Goal: Transaction & Acquisition: Purchase product/service

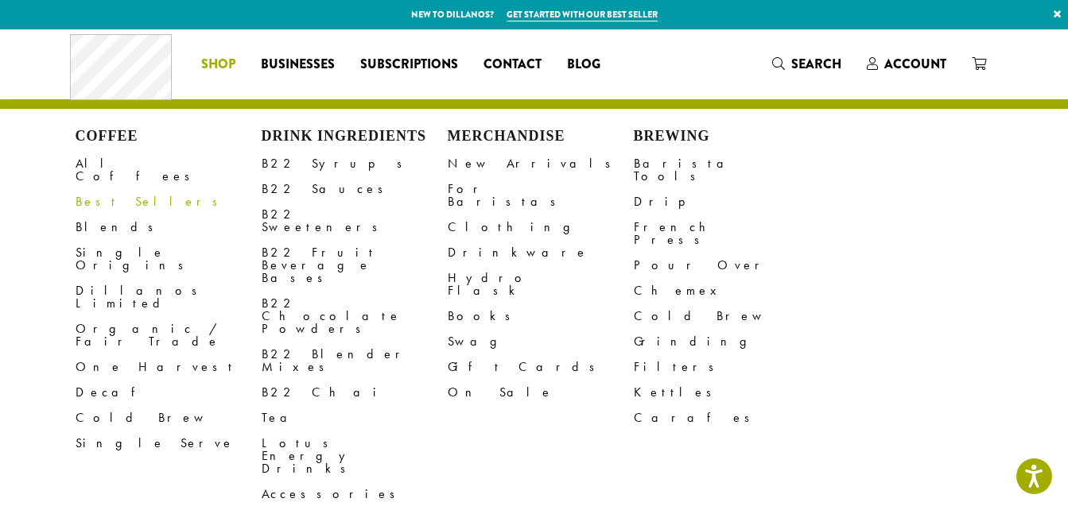
click at [116, 189] on link "Best Sellers" at bounding box center [169, 201] width 186 height 25
click at [115, 158] on link "All Coffees" at bounding box center [169, 170] width 186 height 38
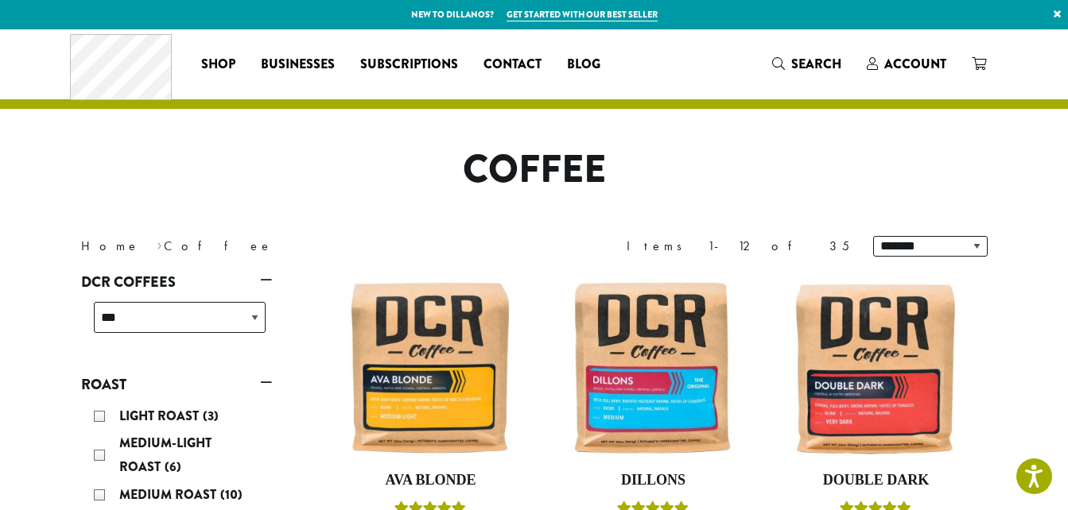
scroll to position [184, 0]
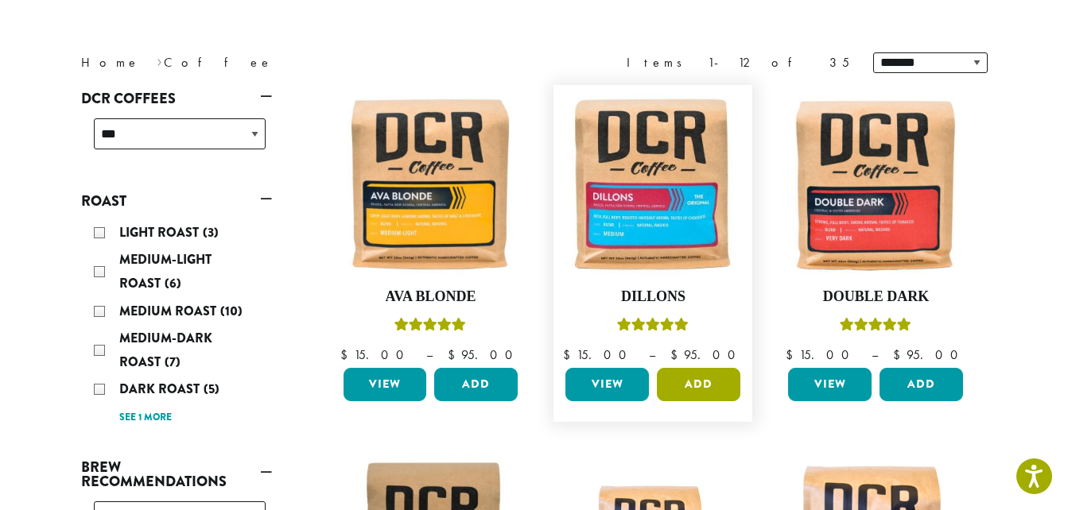
click at [704, 382] on button "Add" at bounding box center [698, 384] width 83 height 33
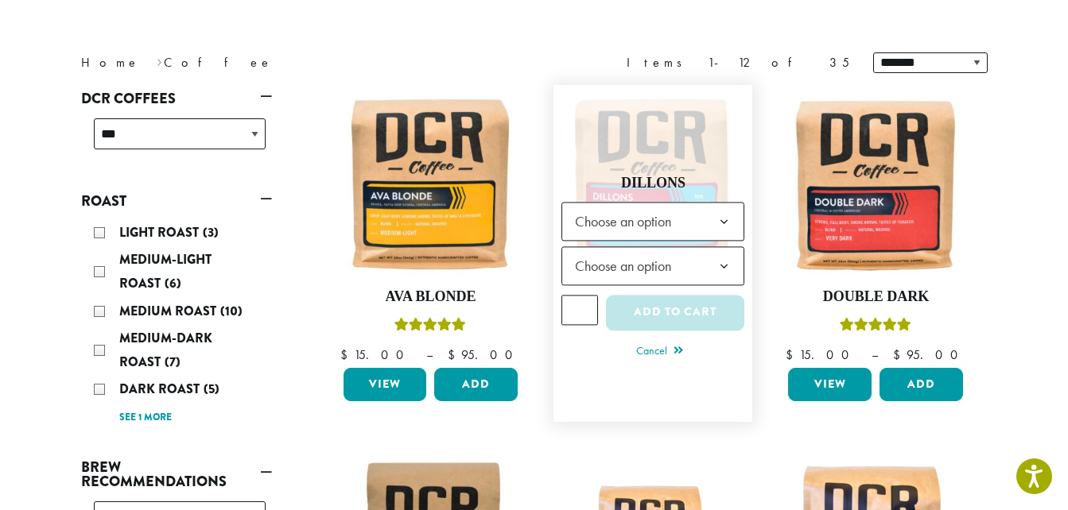
click at [719, 215] on b at bounding box center [724, 222] width 39 height 39
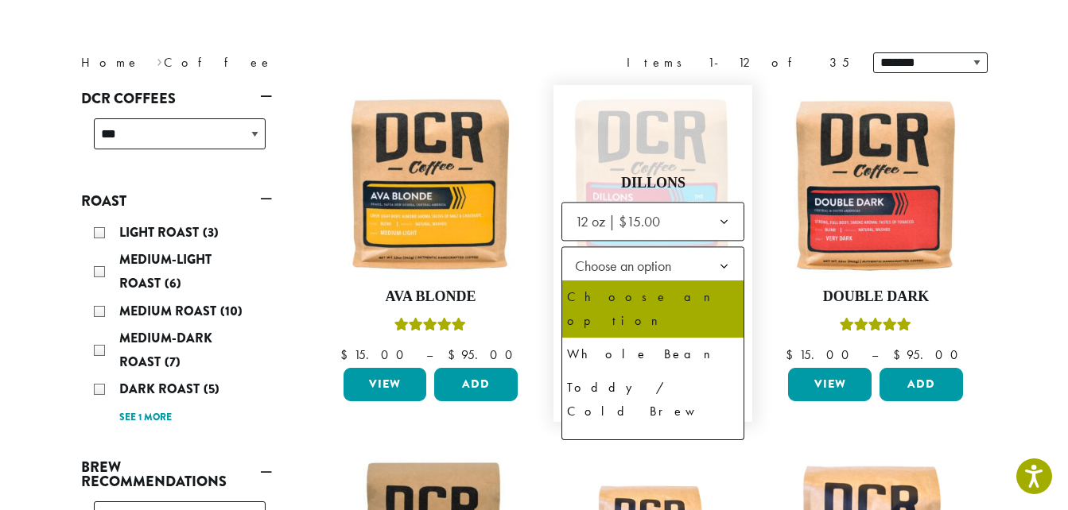
click at [721, 261] on b at bounding box center [724, 266] width 39 height 39
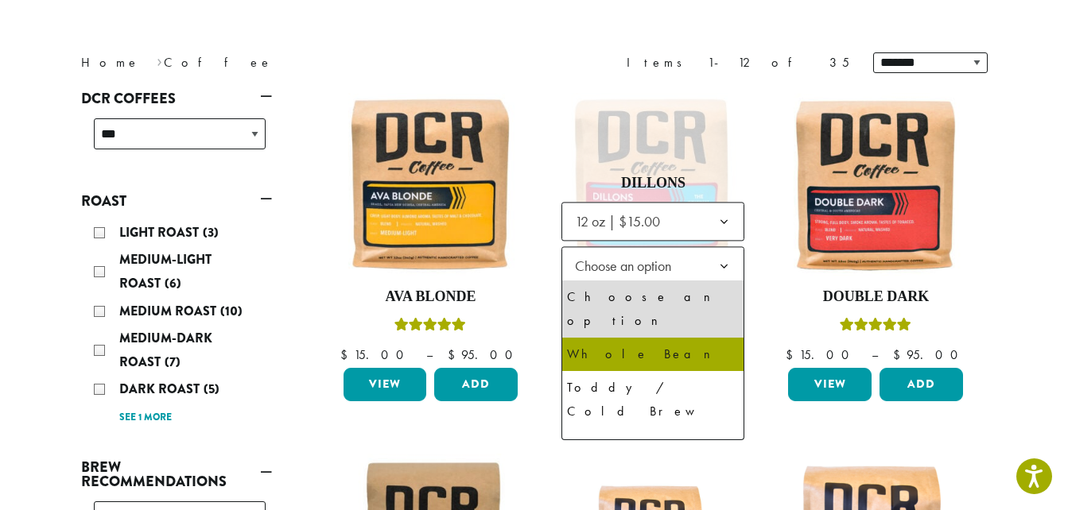
select select "*********"
select select "**********"
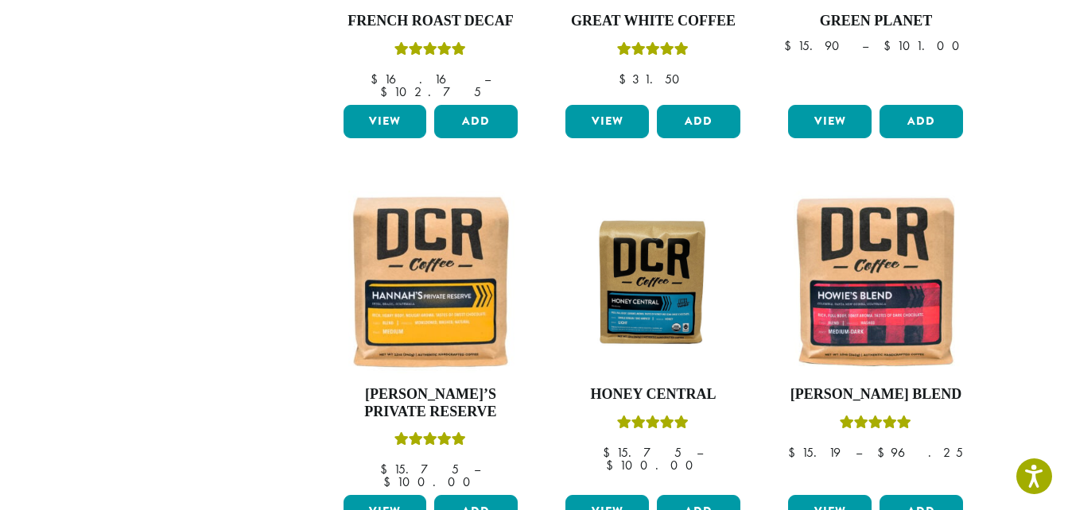
scroll to position [1481, 0]
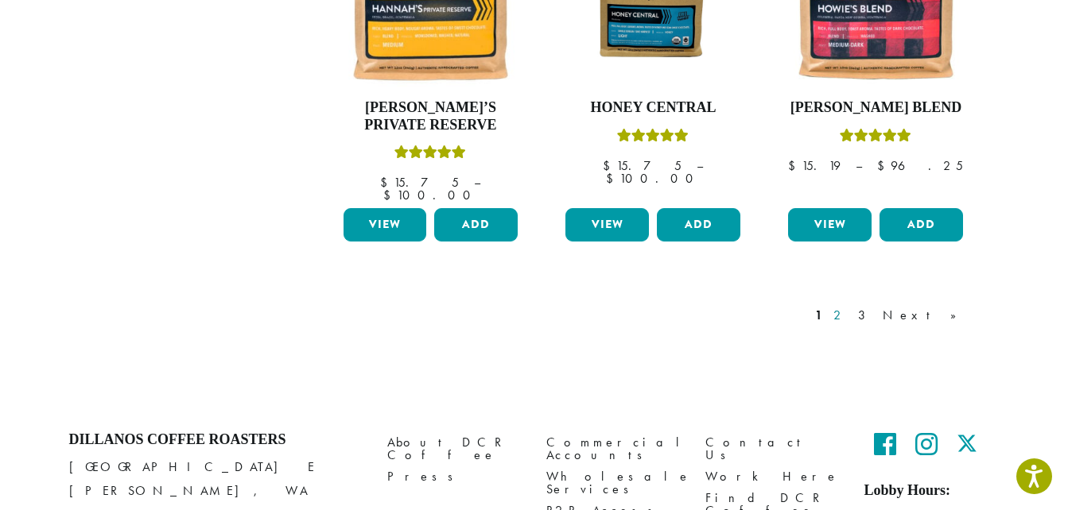
click at [850, 306] on link "2" at bounding box center [840, 315] width 20 height 19
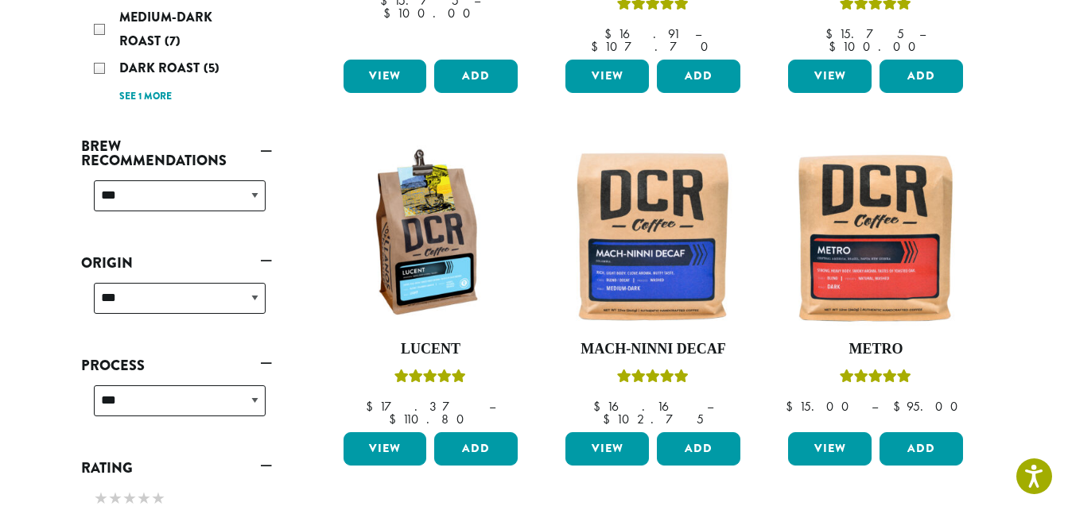
scroll to position [507, 0]
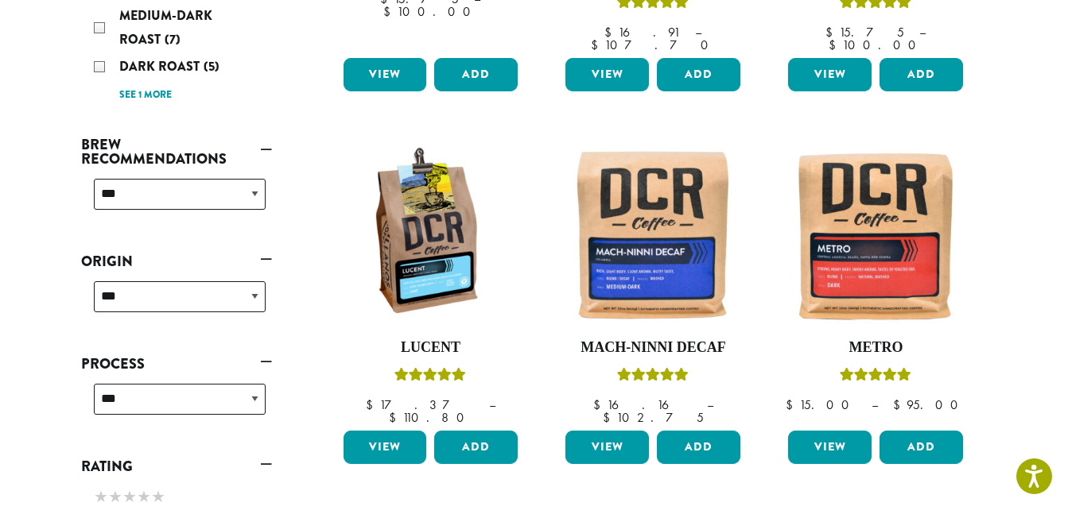
drag, startPoint x: 247, startPoint y: 270, endPoint x: 1008, endPoint y: 301, distance: 761.6
click at [823, 431] on link "View" at bounding box center [829, 447] width 83 height 33
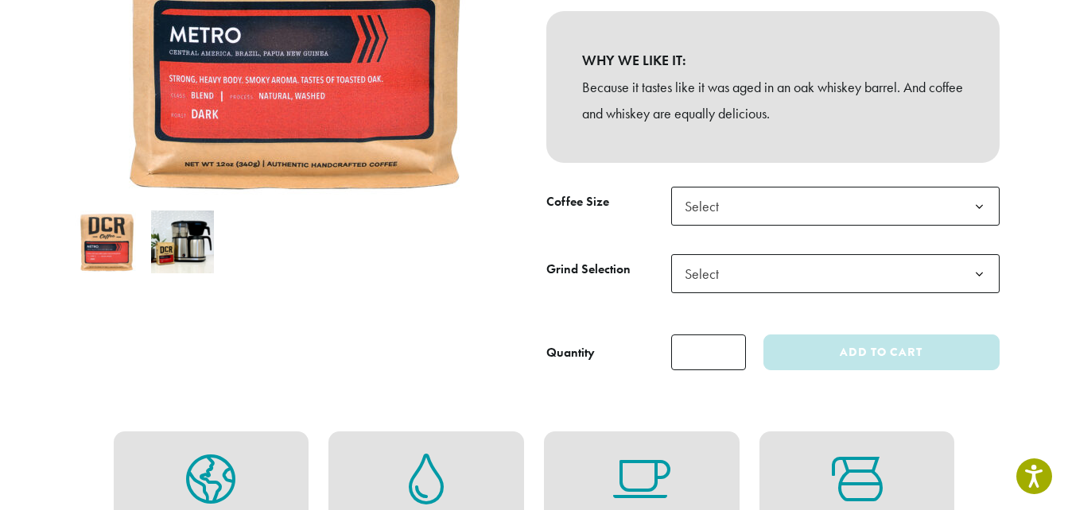
scroll to position [373, 0]
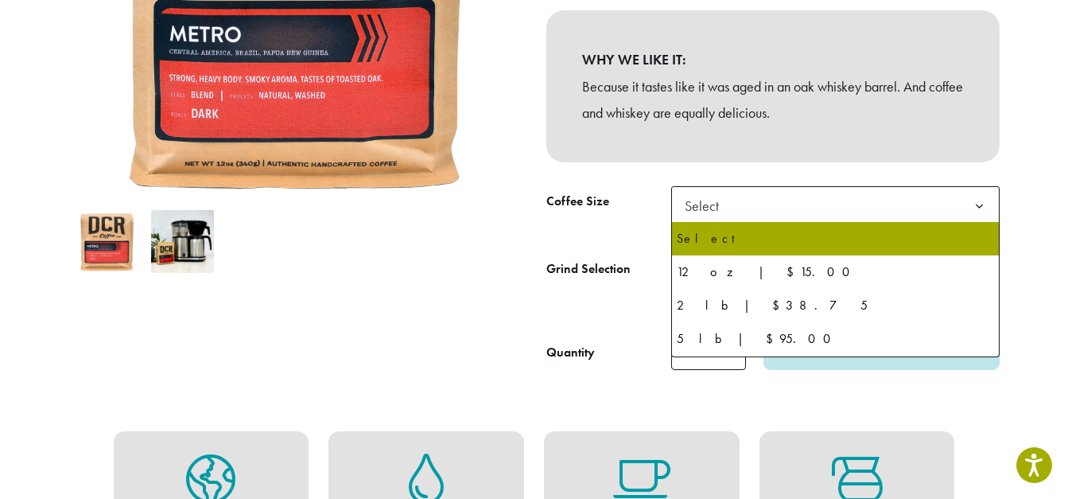
click at [976, 195] on b at bounding box center [979, 206] width 39 height 39
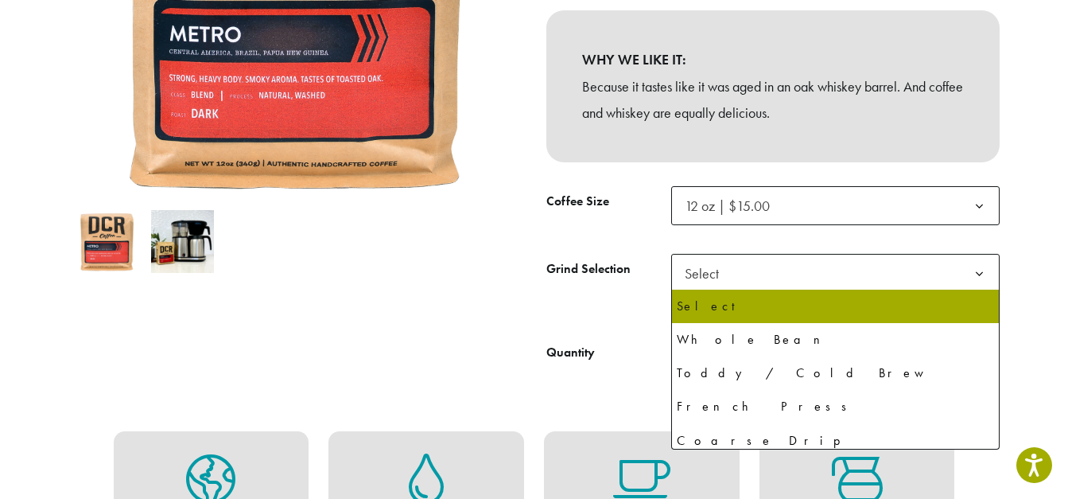
click at [817, 265] on span "Select" at bounding box center [835, 273] width 328 height 39
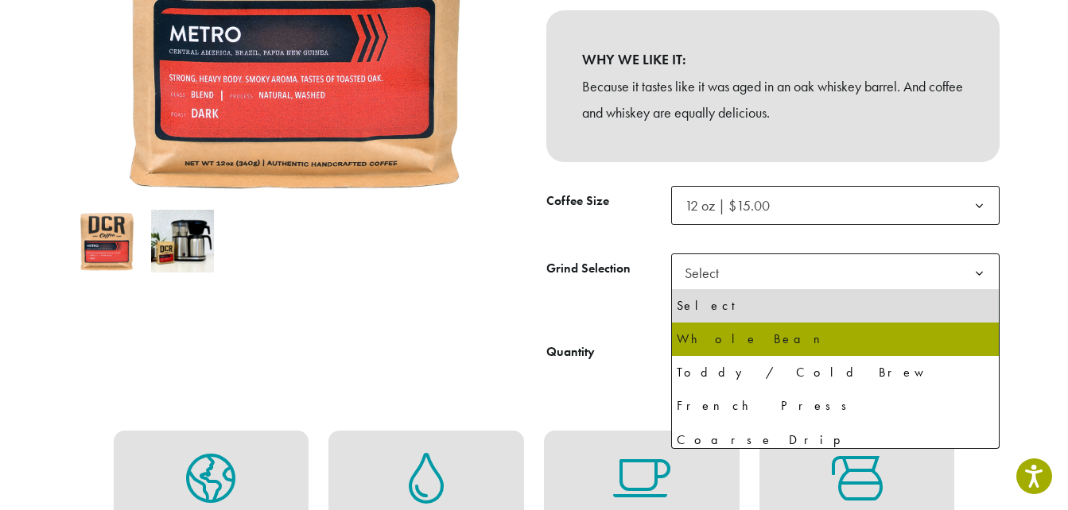
select select "*********"
select select "**********"
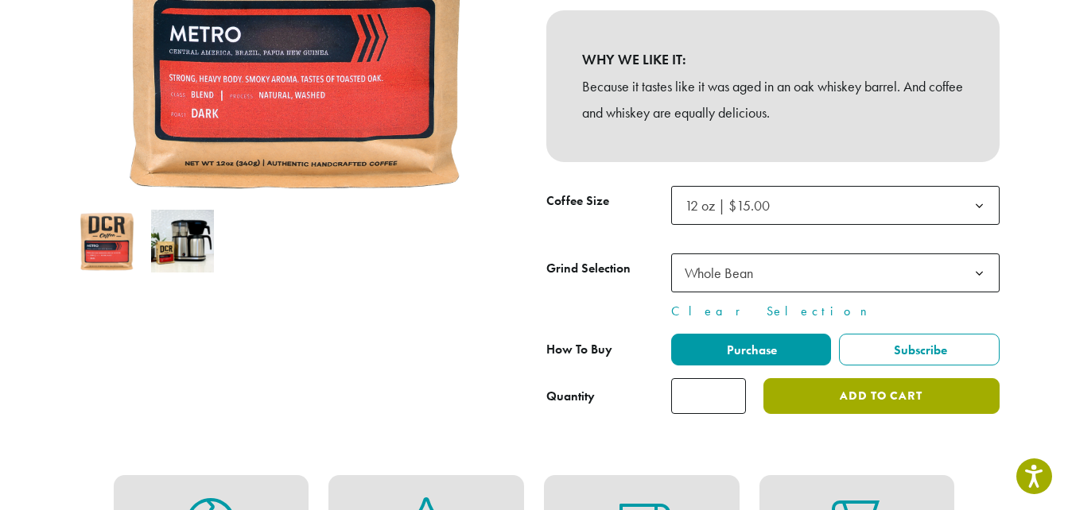
click at [910, 386] on button "Add to cart" at bounding box center [880, 396] width 235 height 36
click at [905, 390] on button "Add to cart" at bounding box center [880, 396] width 235 height 36
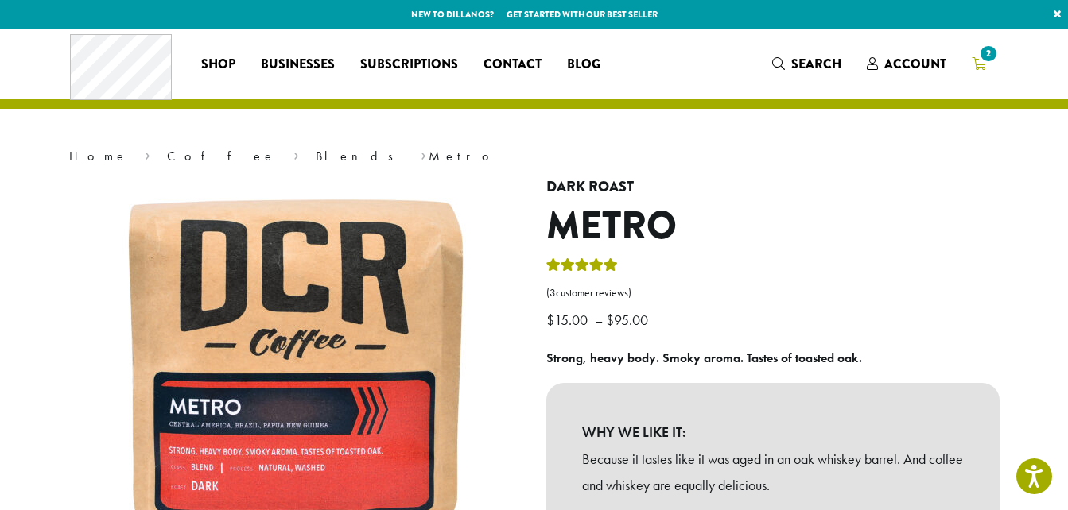
click at [980, 55] on span "2" at bounding box center [987, 53] width 21 height 21
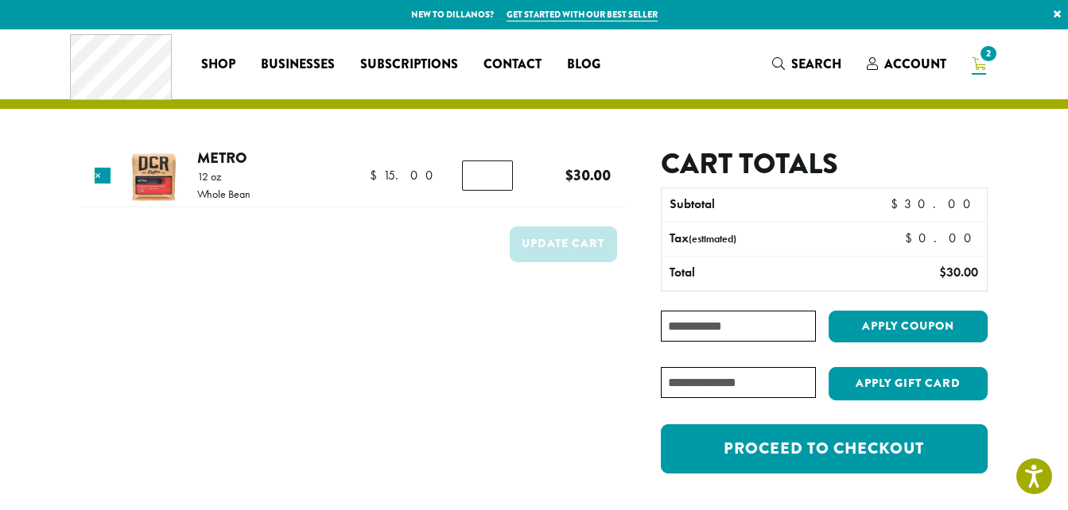
click at [491, 174] on input "*" at bounding box center [487, 176] width 51 height 30
type input "*"
click at [497, 181] on input "*" at bounding box center [487, 176] width 51 height 30
click at [541, 240] on button "Update cart" at bounding box center [563, 245] width 107 height 36
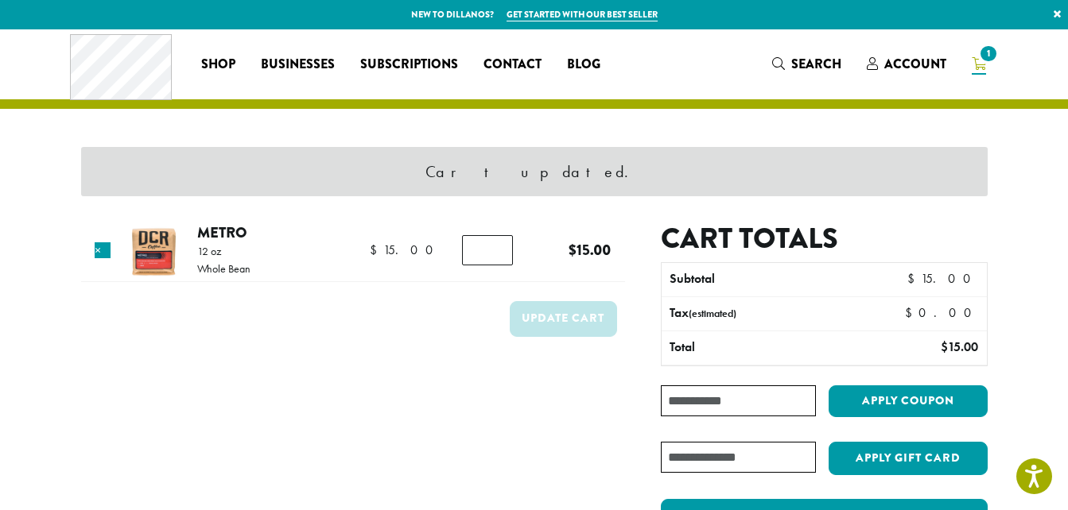
click at [988, 53] on span "1" at bounding box center [987, 53] width 21 height 21
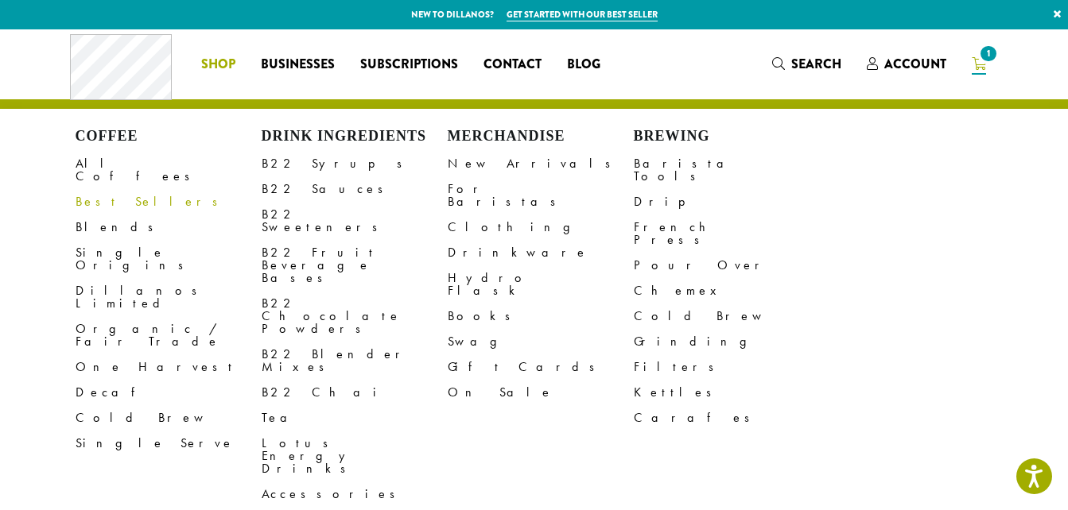
click at [126, 189] on link "Best Sellers" at bounding box center [169, 201] width 186 height 25
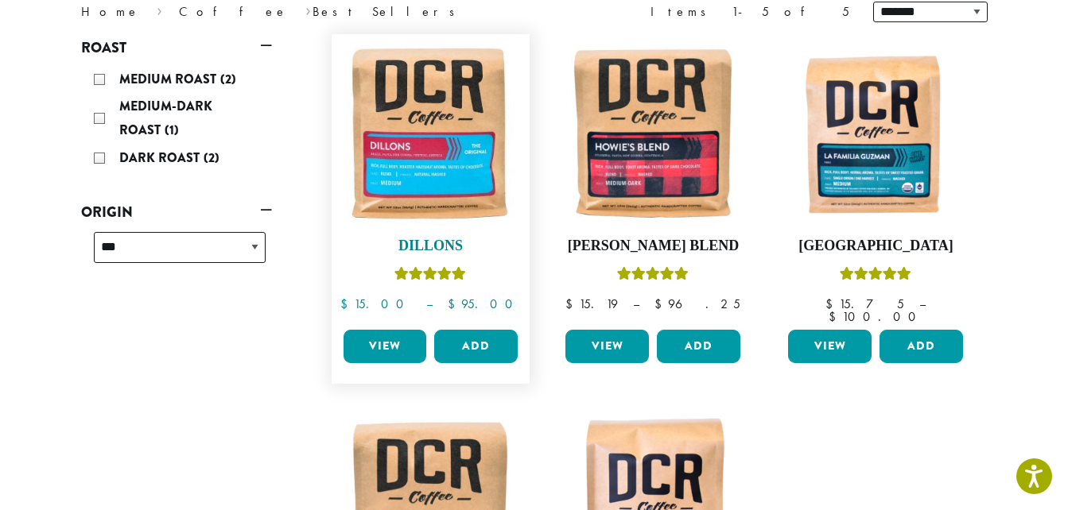
scroll to position [239, 0]
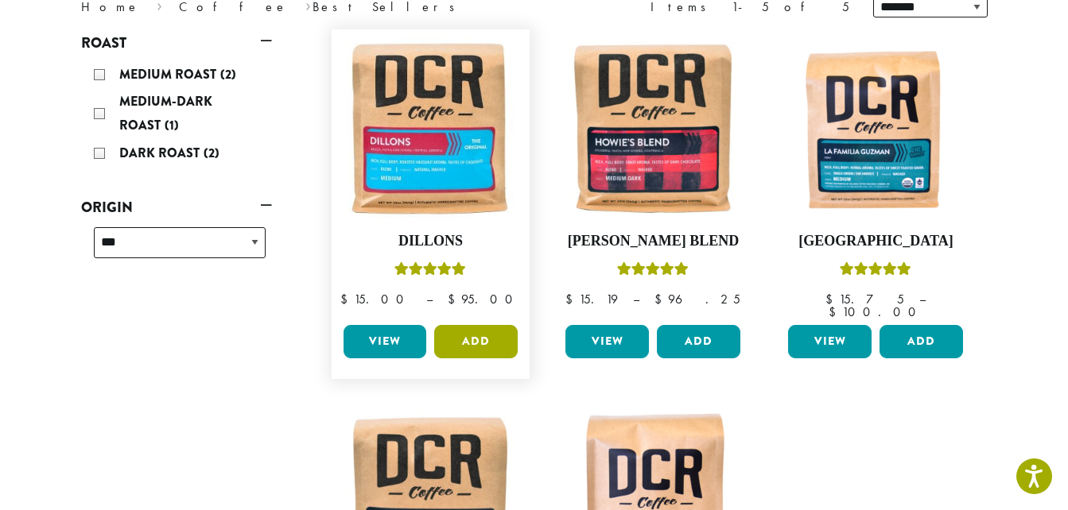
click at [471, 330] on button "Add" at bounding box center [475, 341] width 83 height 33
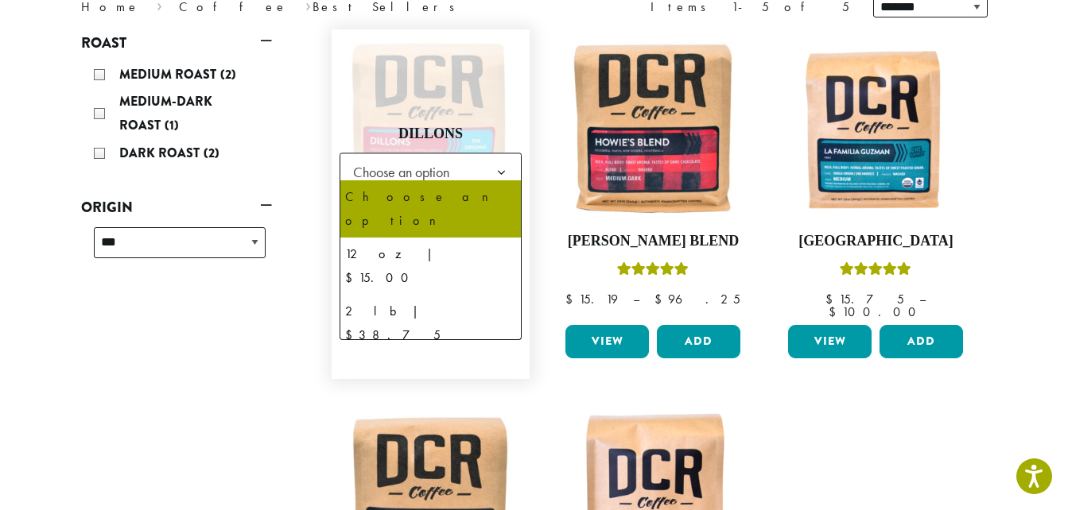
click at [503, 156] on b at bounding box center [501, 172] width 39 height 39
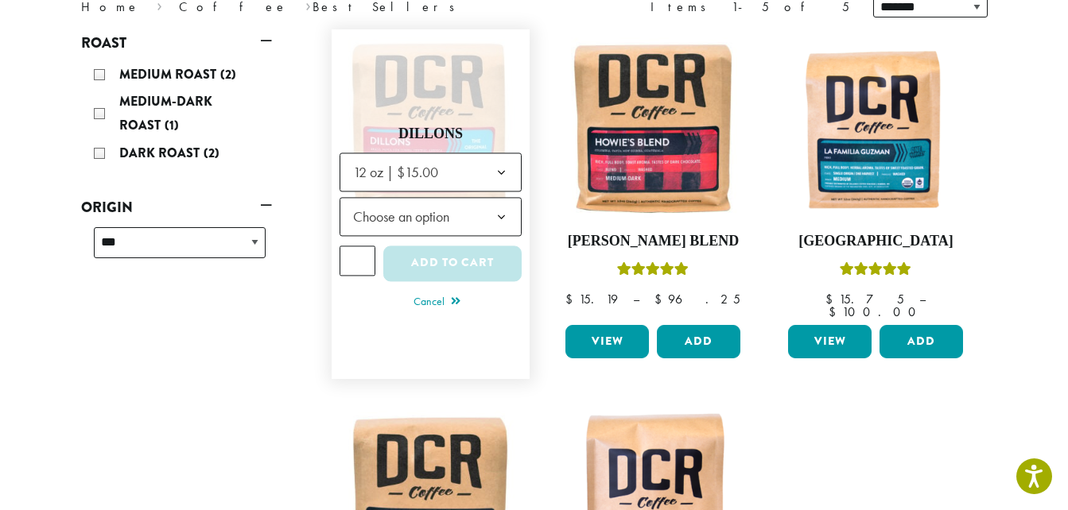
click at [498, 210] on b at bounding box center [501, 217] width 39 height 39
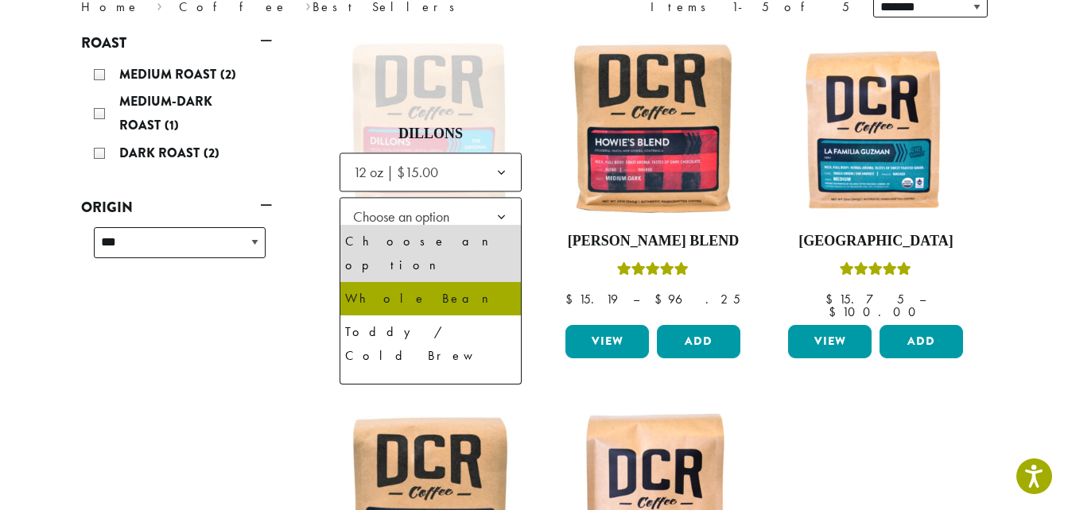
select select "*********"
select select "**********"
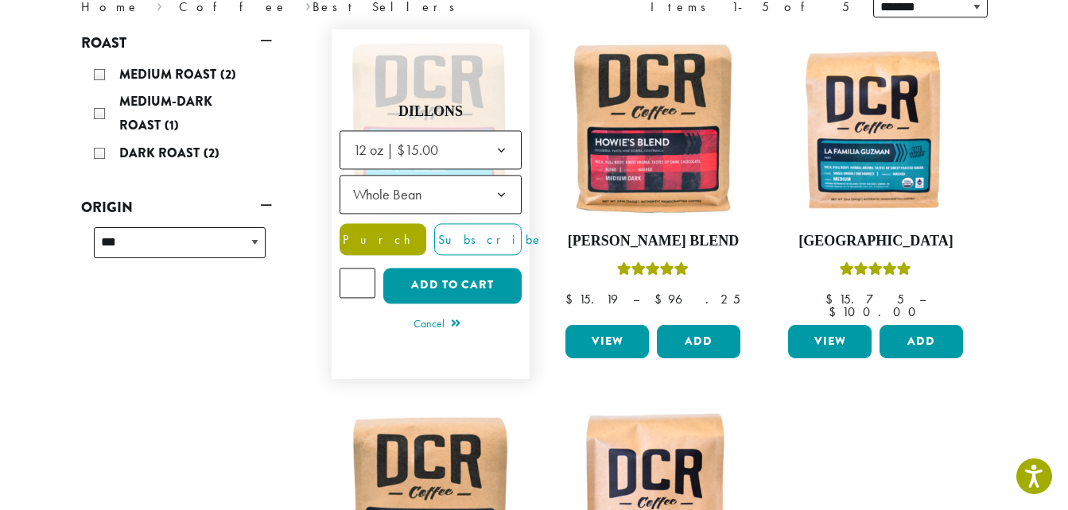
click at [389, 231] on span "Purchase" at bounding box center [407, 239] width 134 height 17
click at [380, 231] on span "Purchase" at bounding box center [407, 239] width 134 height 17
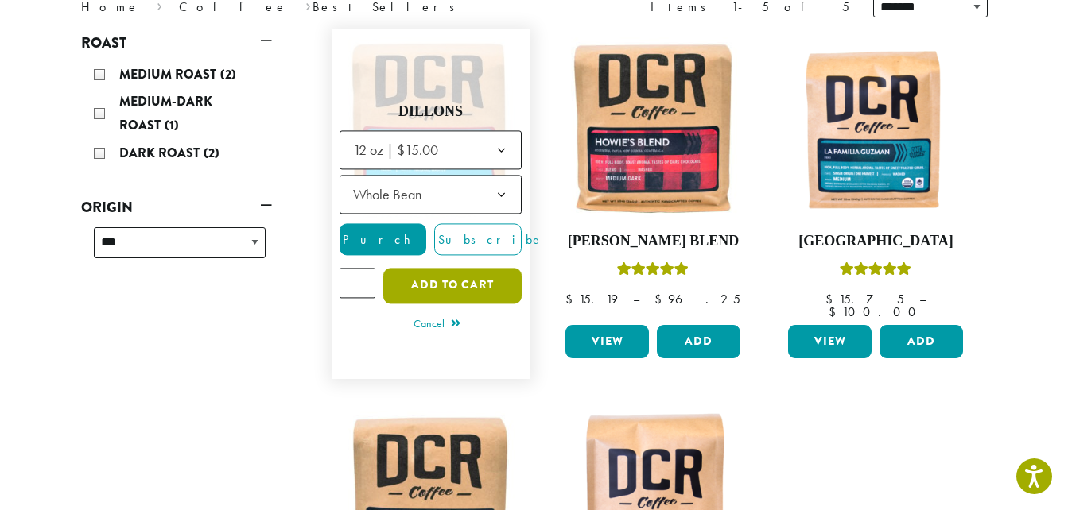
click at [495, 276] on button "Add to cart" at bounding box center [452, 286] width 138 height 36
click at [456, 274] on button "Add to cart" at bounding box center [452, 286] width 138 height 36
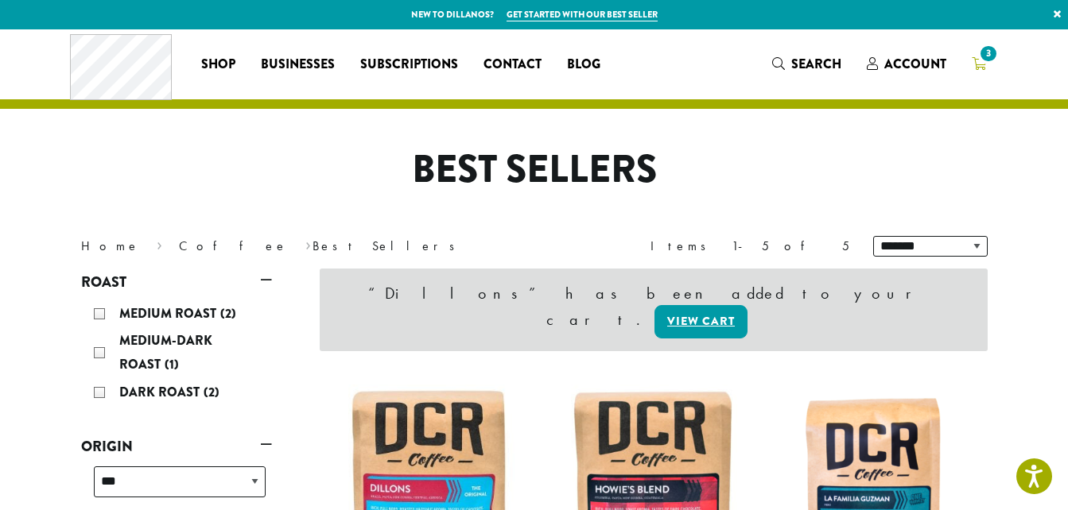
click at [976, 56] on span "3" at bounding box center [979, 65] width 14 height 20
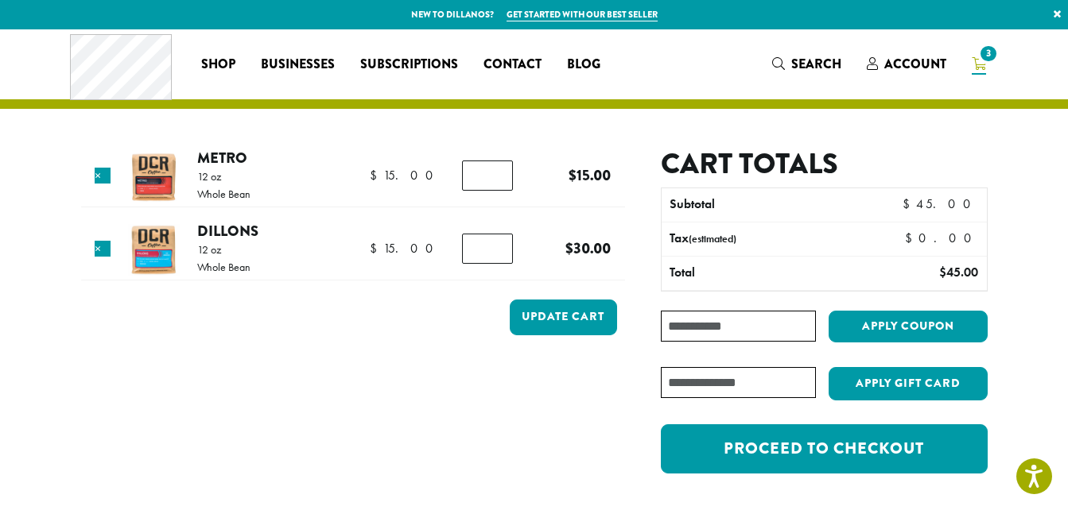
type input "*"
click at [499, 254] on input "*" at bounding box center [487, 249] width 51 height 30
click at [471, 305] on td "Update cart" at bounding box center [353, 322] width 544 height 58
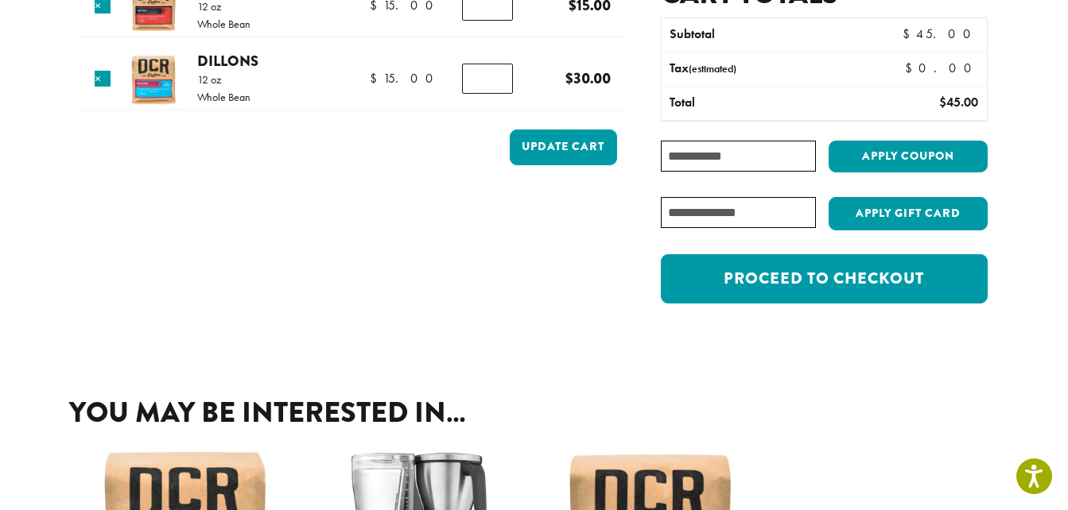
scroll to position [191, 0]
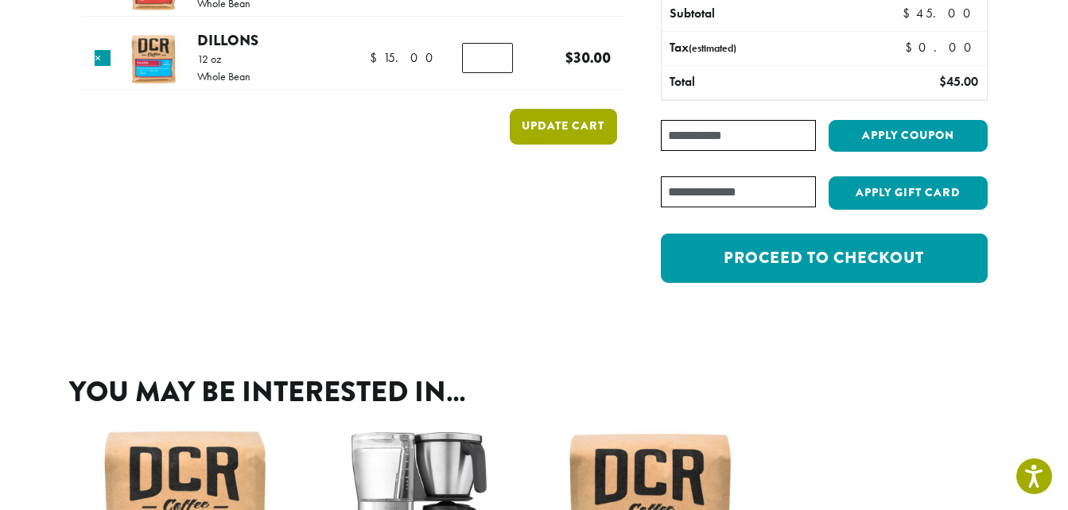
click at [587, 125] on button "Update cart" at bounding box center [563, 127] width 107 height 36
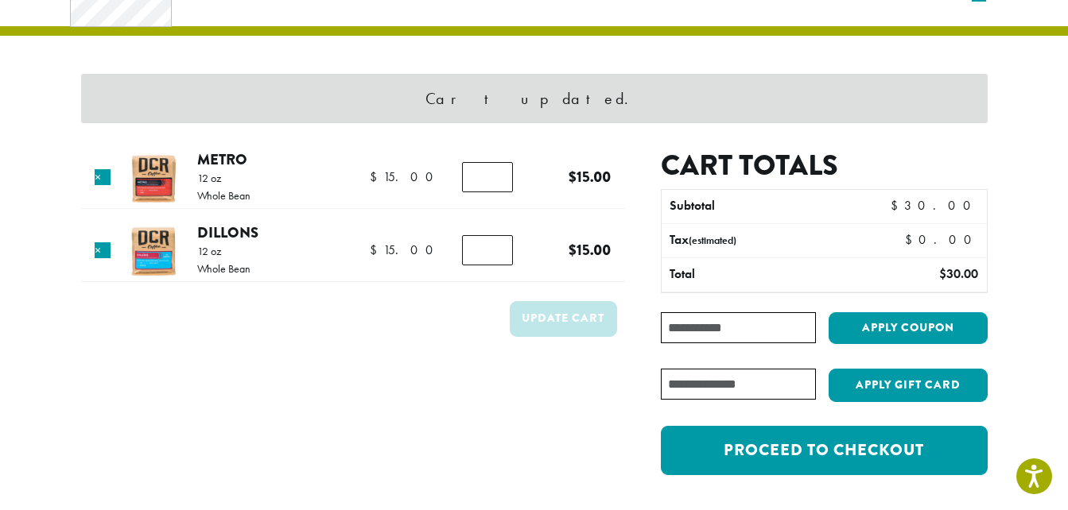
scroll to position [68, 0]
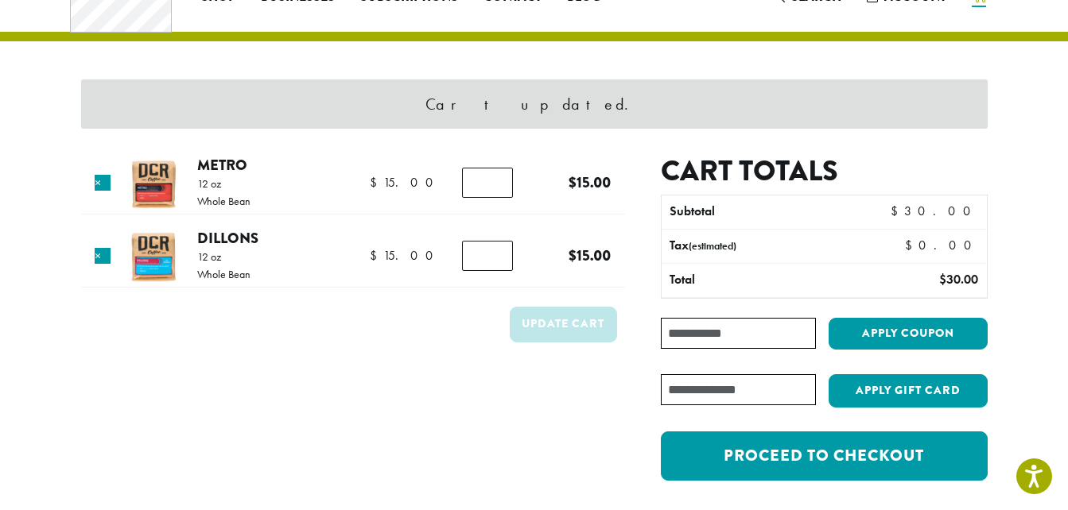
click at [274, 407] on form "Product Price Quantity Subtotal × Metro 12 oz Whole Bean $ 15.00 $ 15.00 Metro …" at bounding box center [353, 326] width 544 height 344
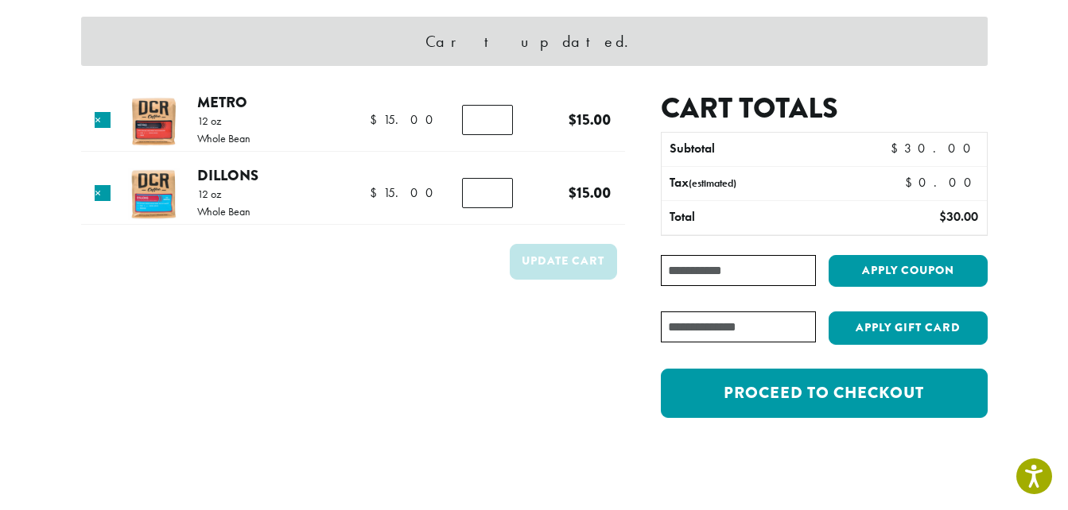
scroll to position [147, 0]
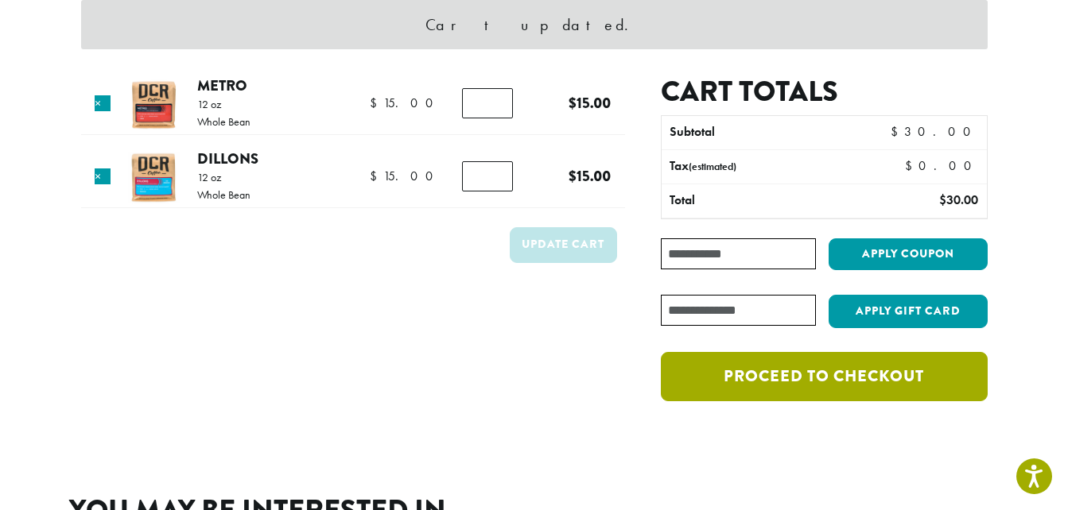
click at [841, 376] on link "Proceed to checkout" at bounding box center [824, 376] width 326 height 49
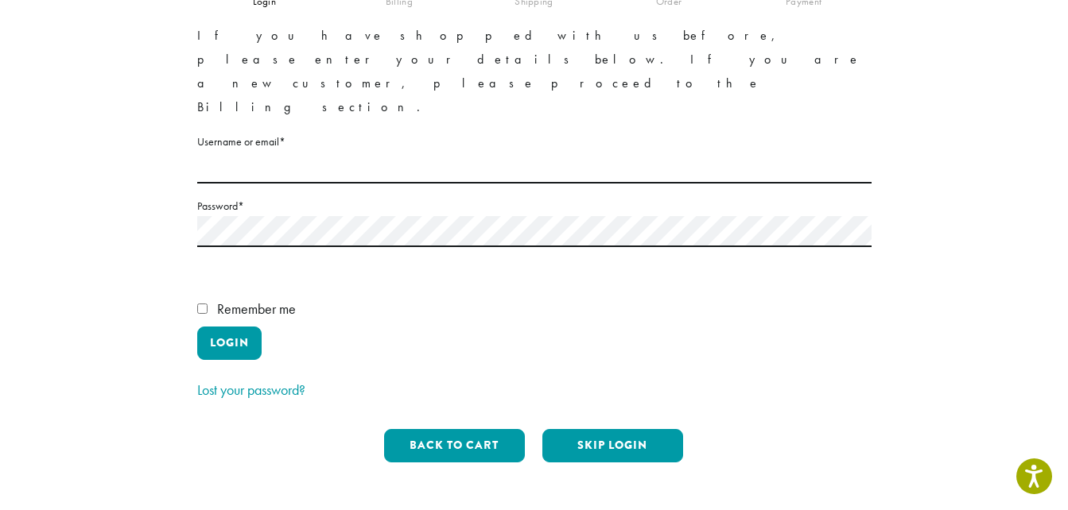
scroll to position [172, 0]
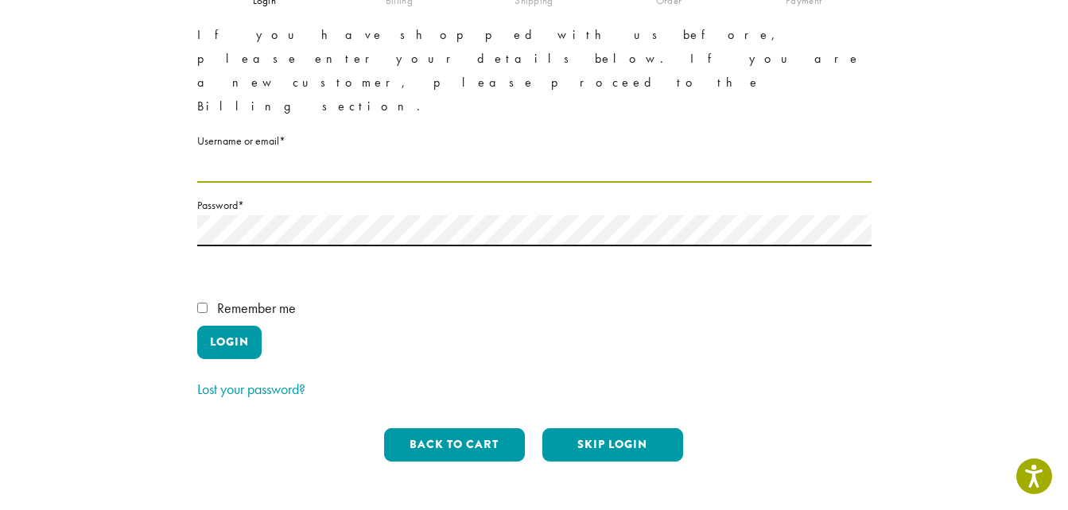
type input "**********"
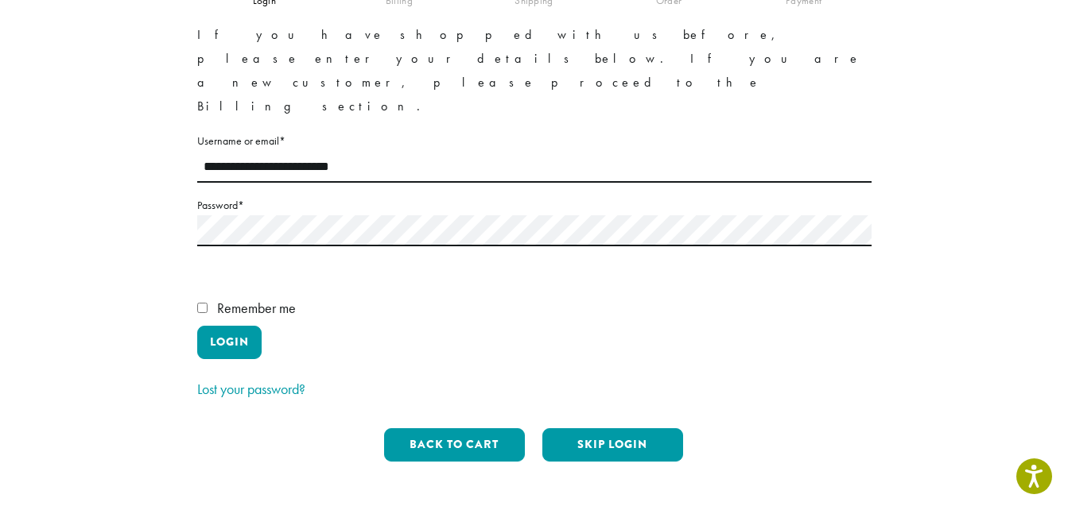
click at [718, 296] on p "Remember me Login" at bounding box center [534, 330] width 674 height 68
click at [227, 326] on button "Login" at bounding box center [229, 342] width 64 height 33
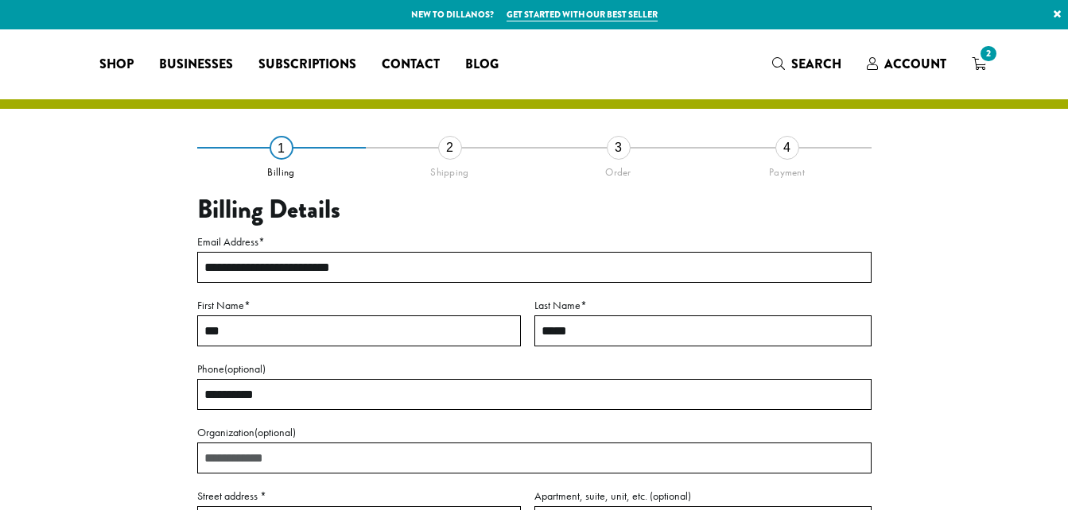
select select "**"
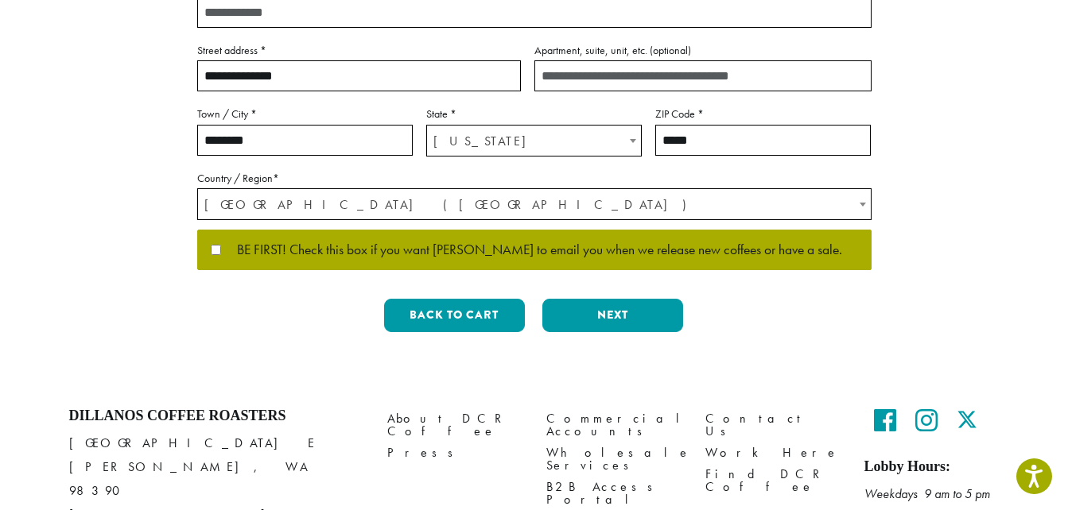
scroll to position [448, 0]
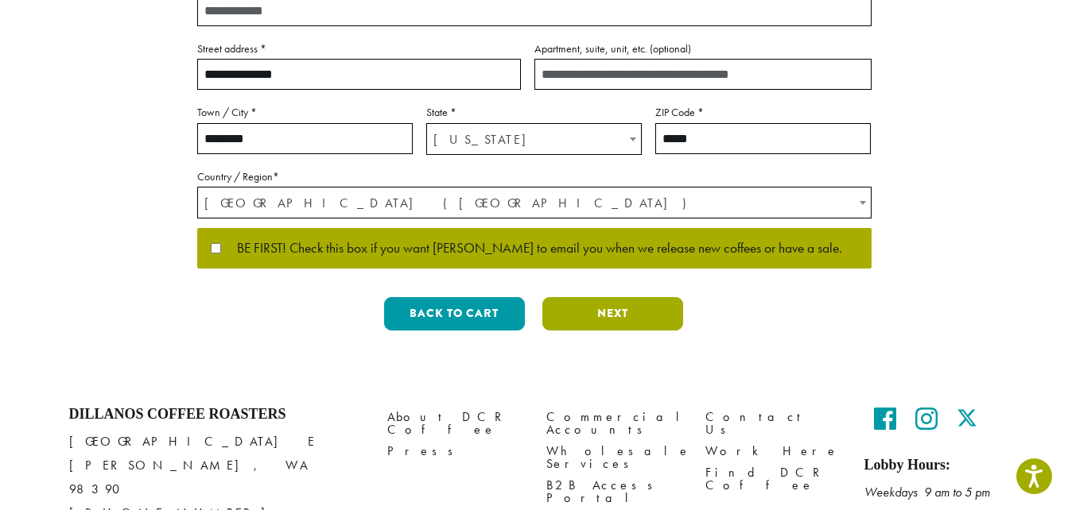
click at [617, 316] on button "Next" at bounding box center [612, 313] width 141 height 33
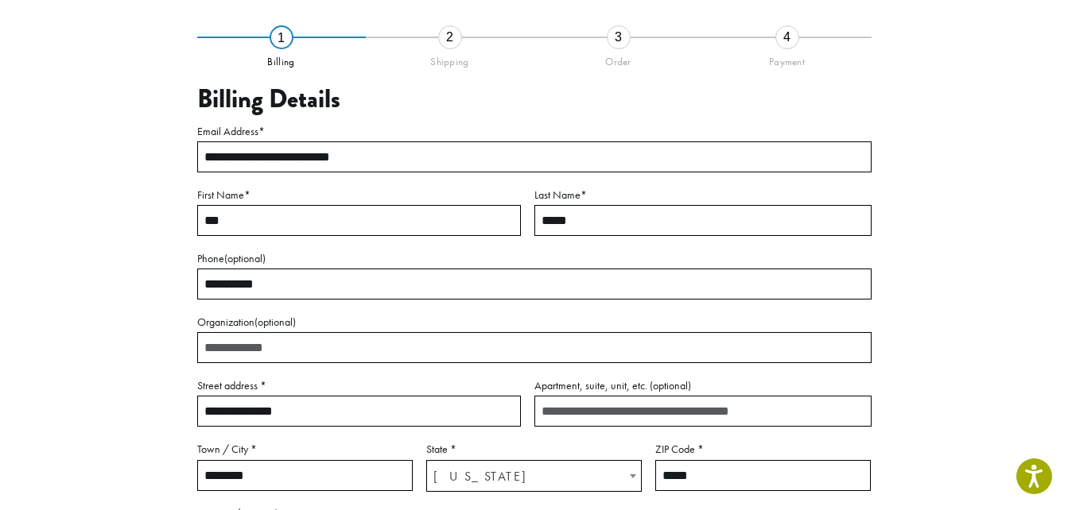
scroll to position [91, 0]
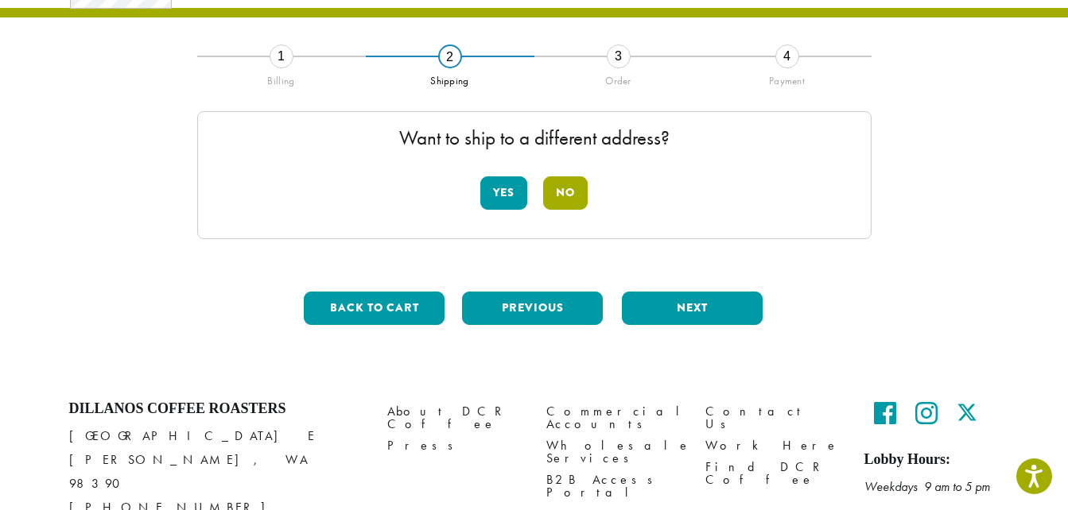
click at [565, 191] on button "No" at bounding box center [565, 193] width 45 height 33
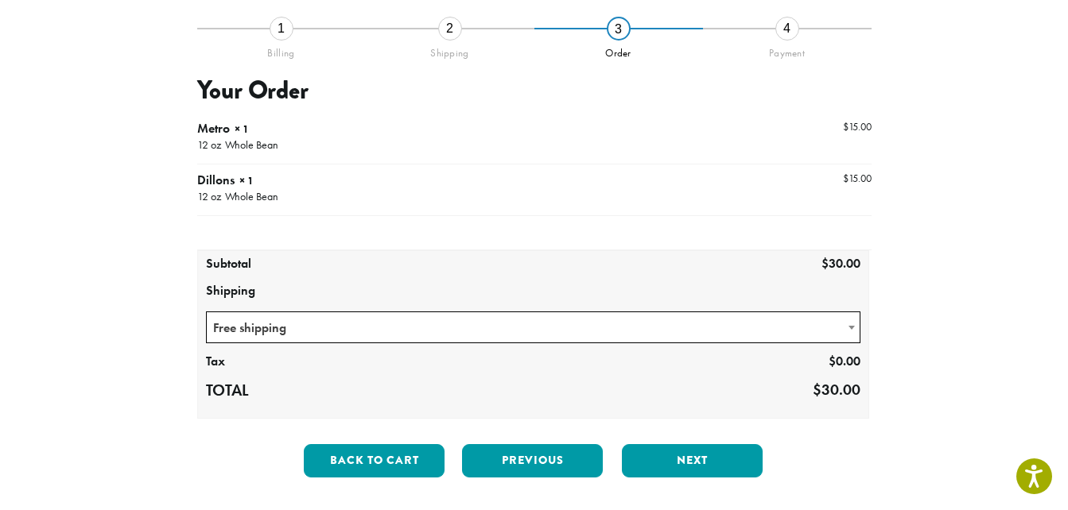
scroll to position [240, 0]
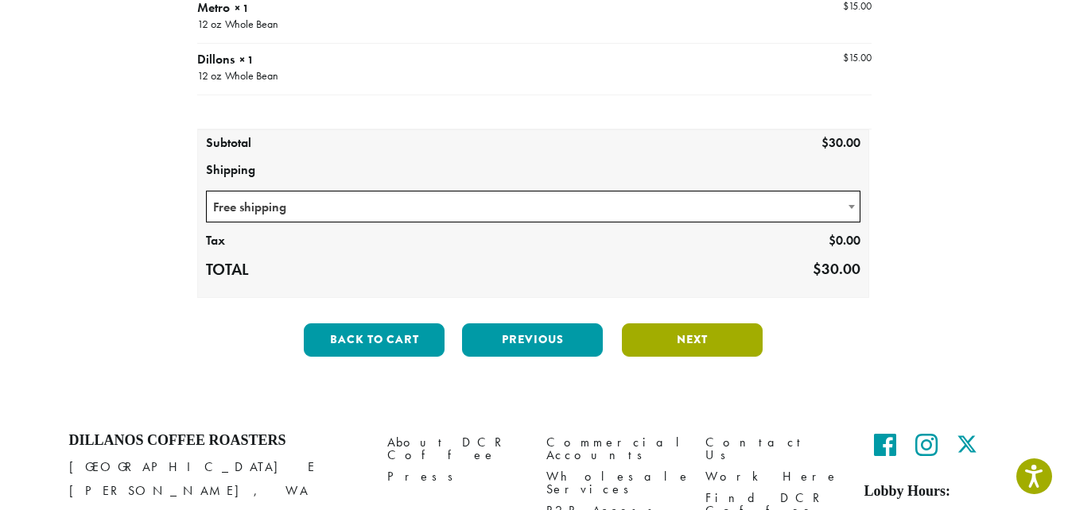
click at [699, 344] on button "Next" at bounding box center [692, 340] width 141 height 33
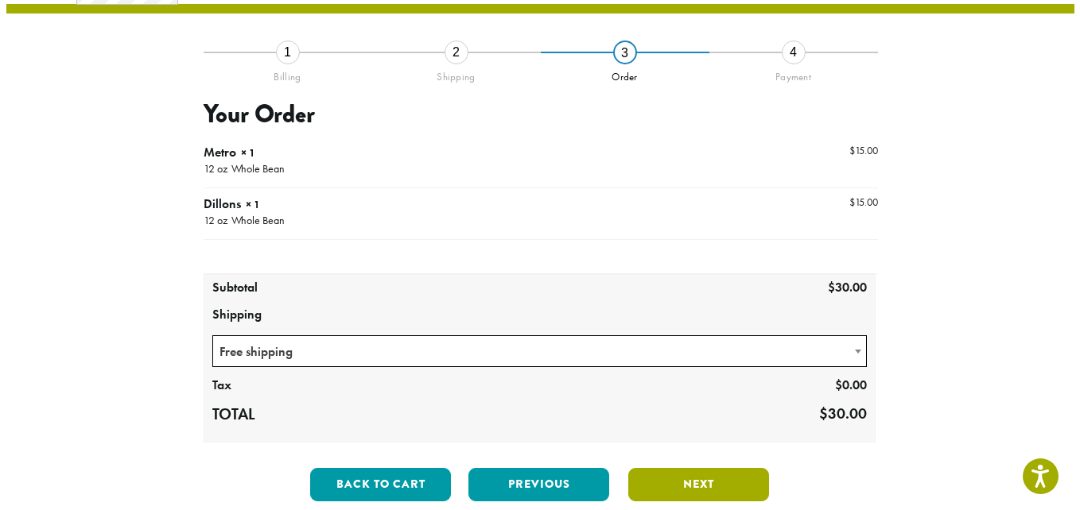
scroll to position [91, 0]
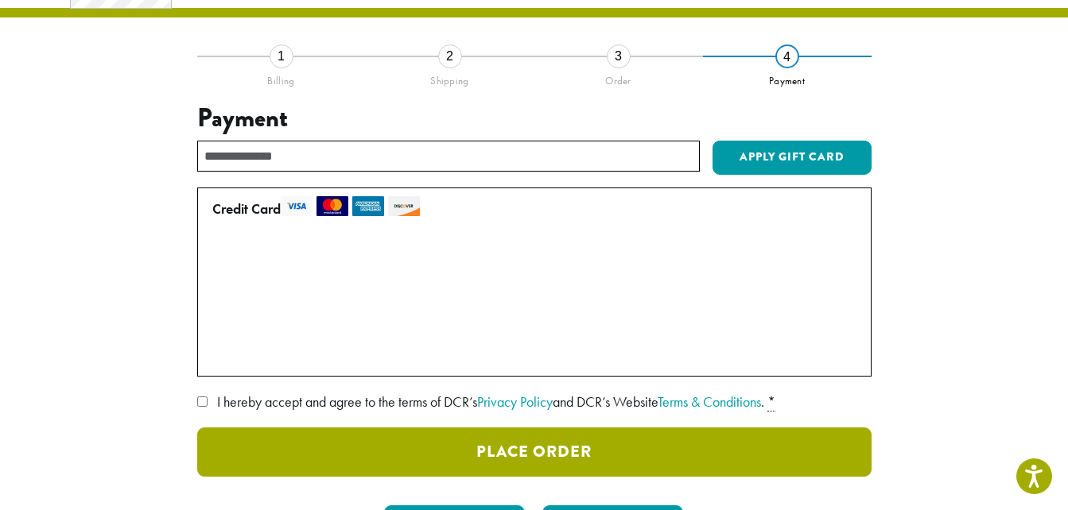
click at [567, 449] on button "Place Order" at bounding box center [534, 452] width 674 height 49
